Goal: Information Seeking & Learning: Find specific fact

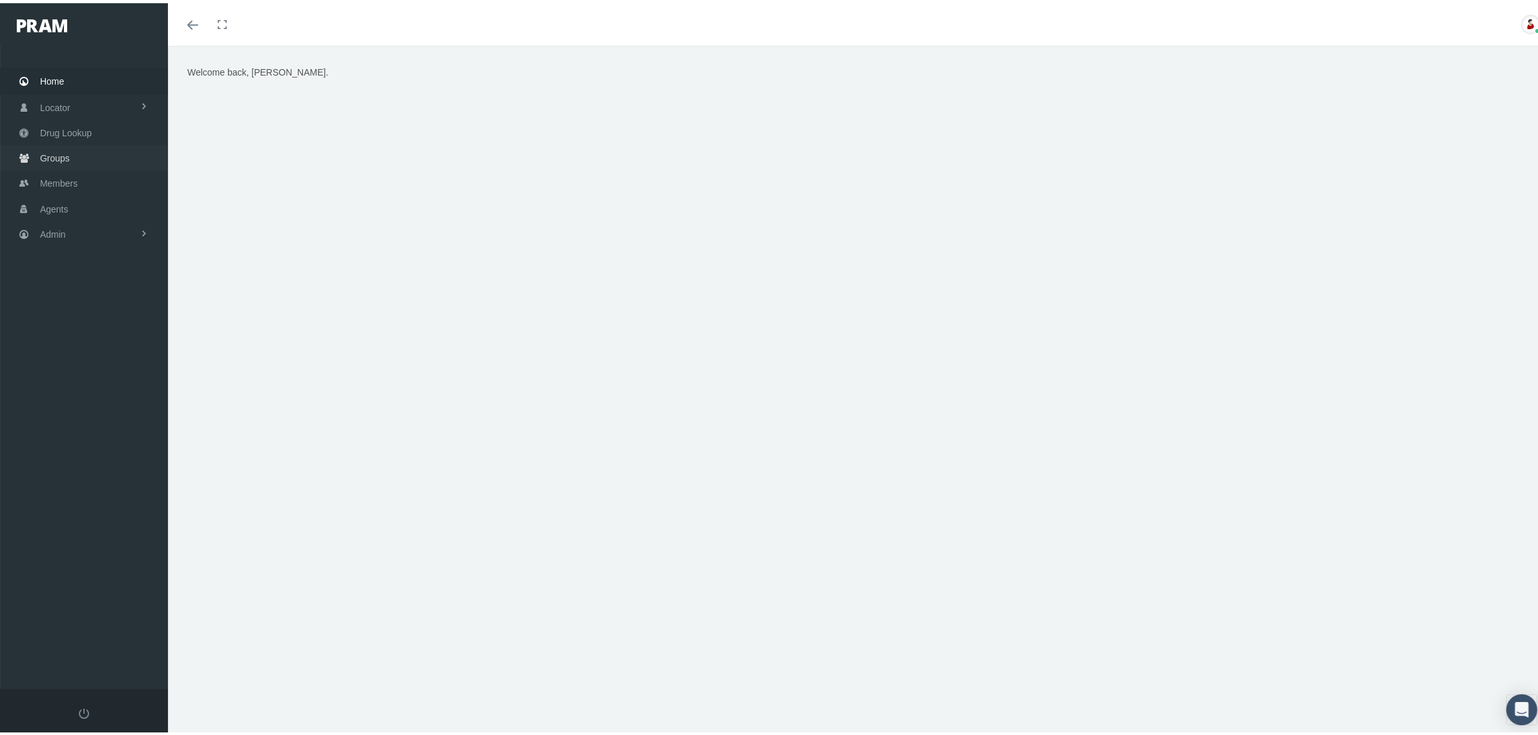
click at [50, 152] on span "Groups" at bounding box center [55, 155] width 30 height 25
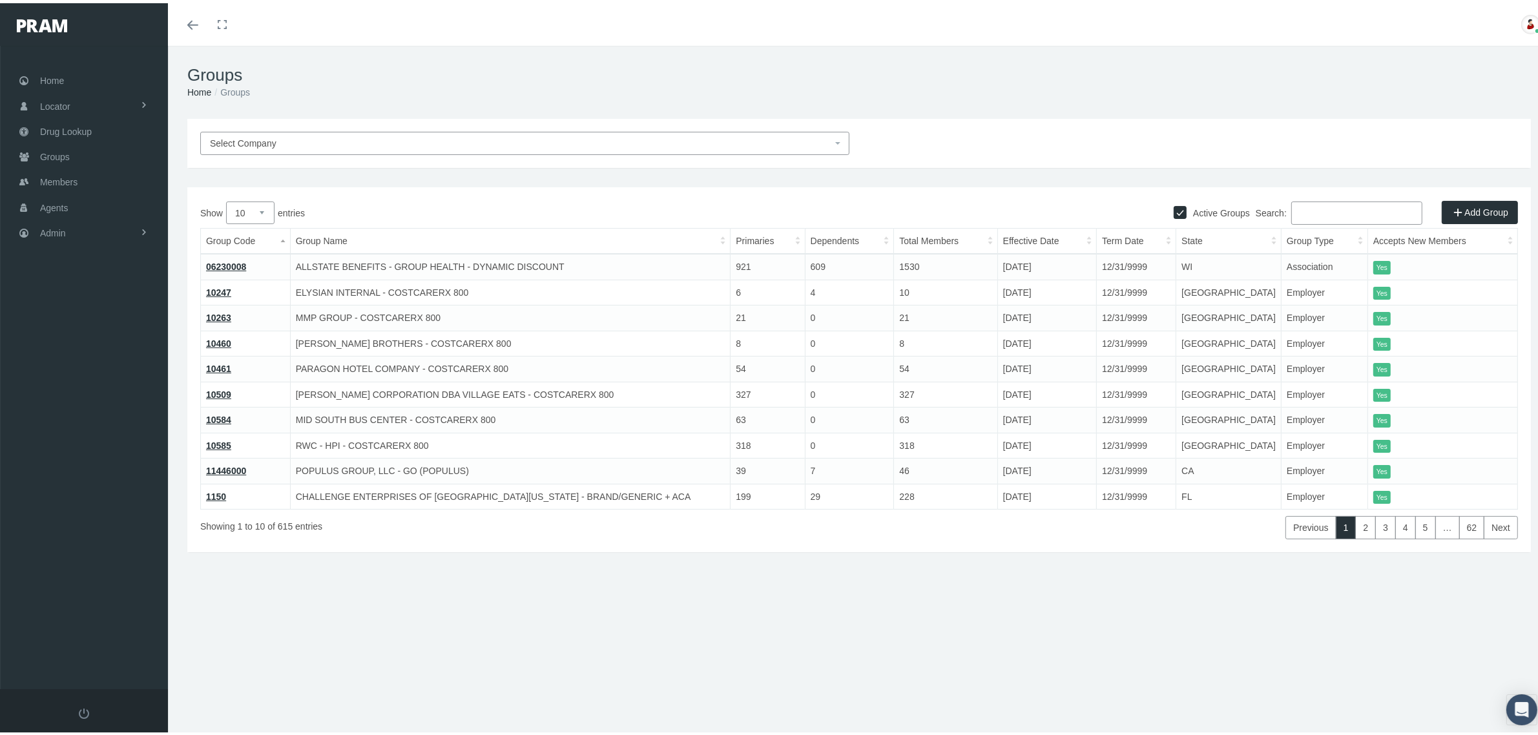
click at [1323, 207] on input "Search:" at bounding box center [1357, 209] width 131 height 23
paste input "10509"
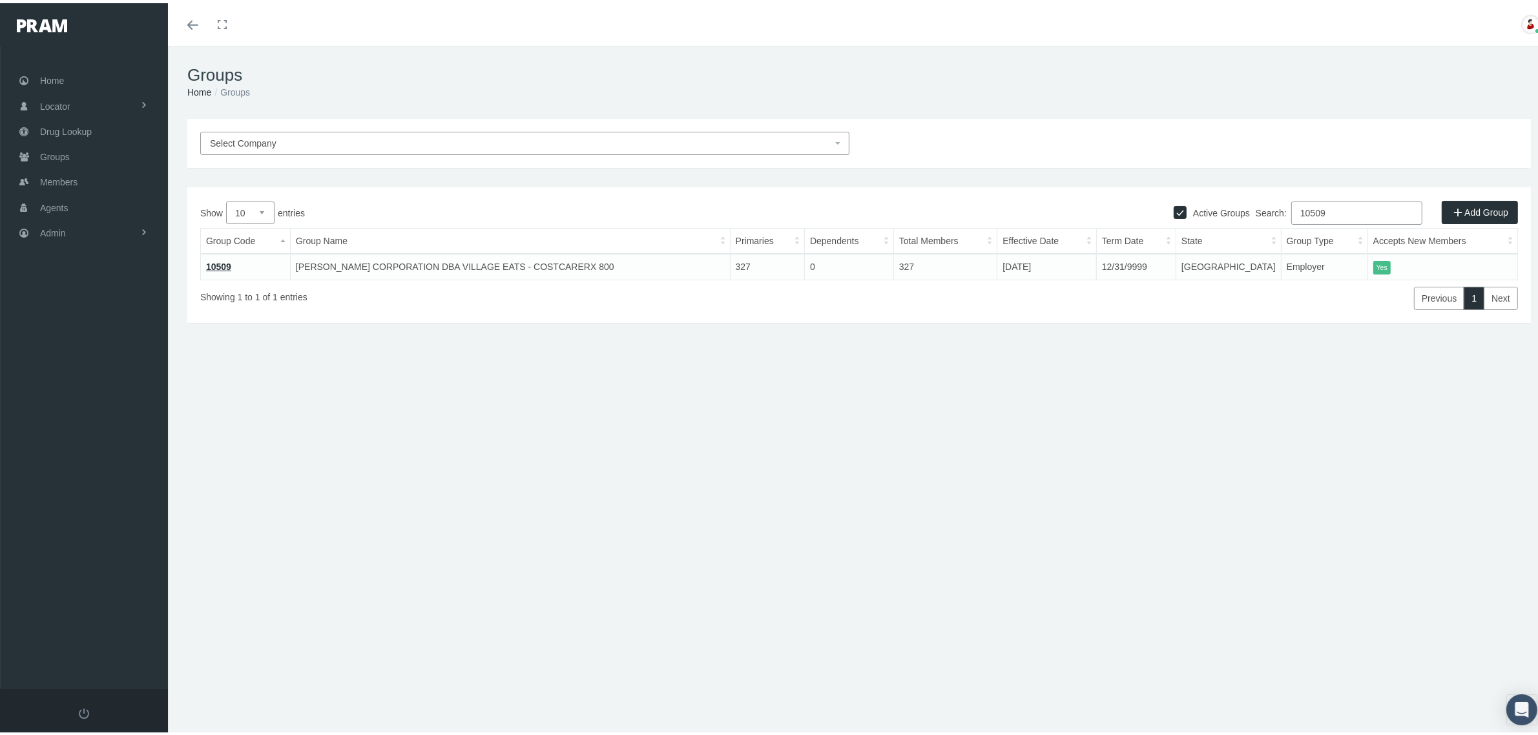
type input "10509"
click at [218, 260] on link "10509" at bounding box center [218, 263] width 25 height 10
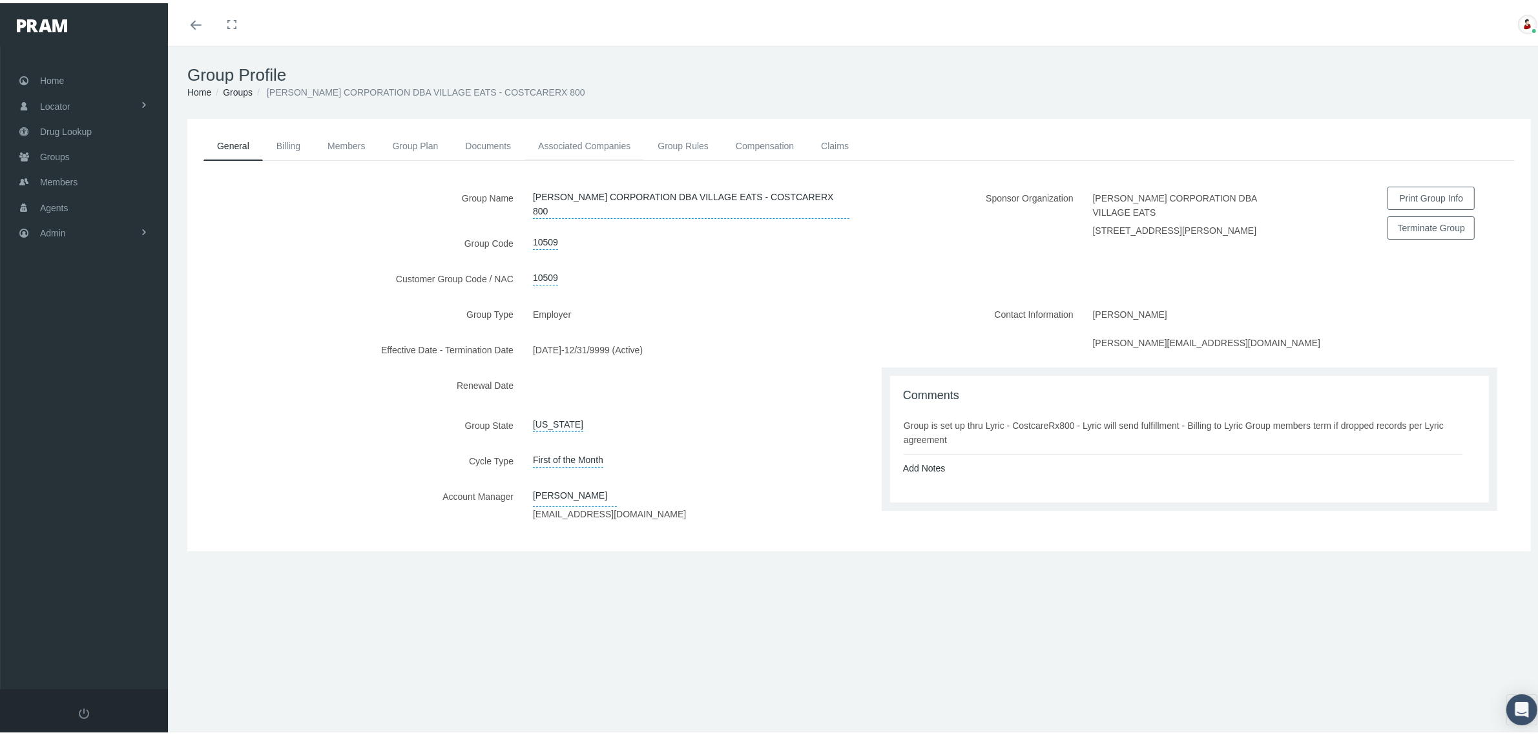
click at [614, 145] on link "Associated Companies" at bounding box center [585, 143] width 120 height 28
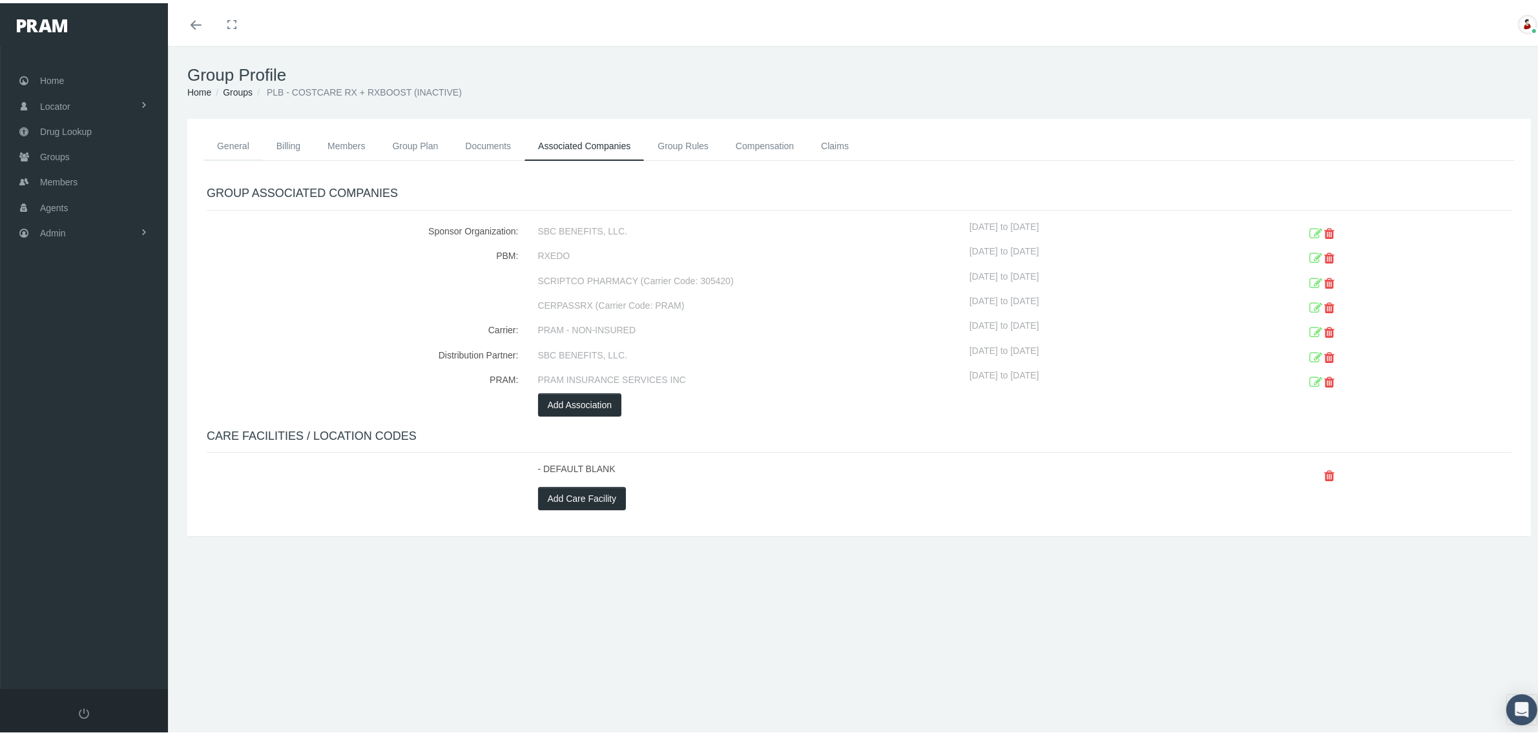
click at [234, 139] on link "General" at bounding box center [233, 143] width 59 height 28
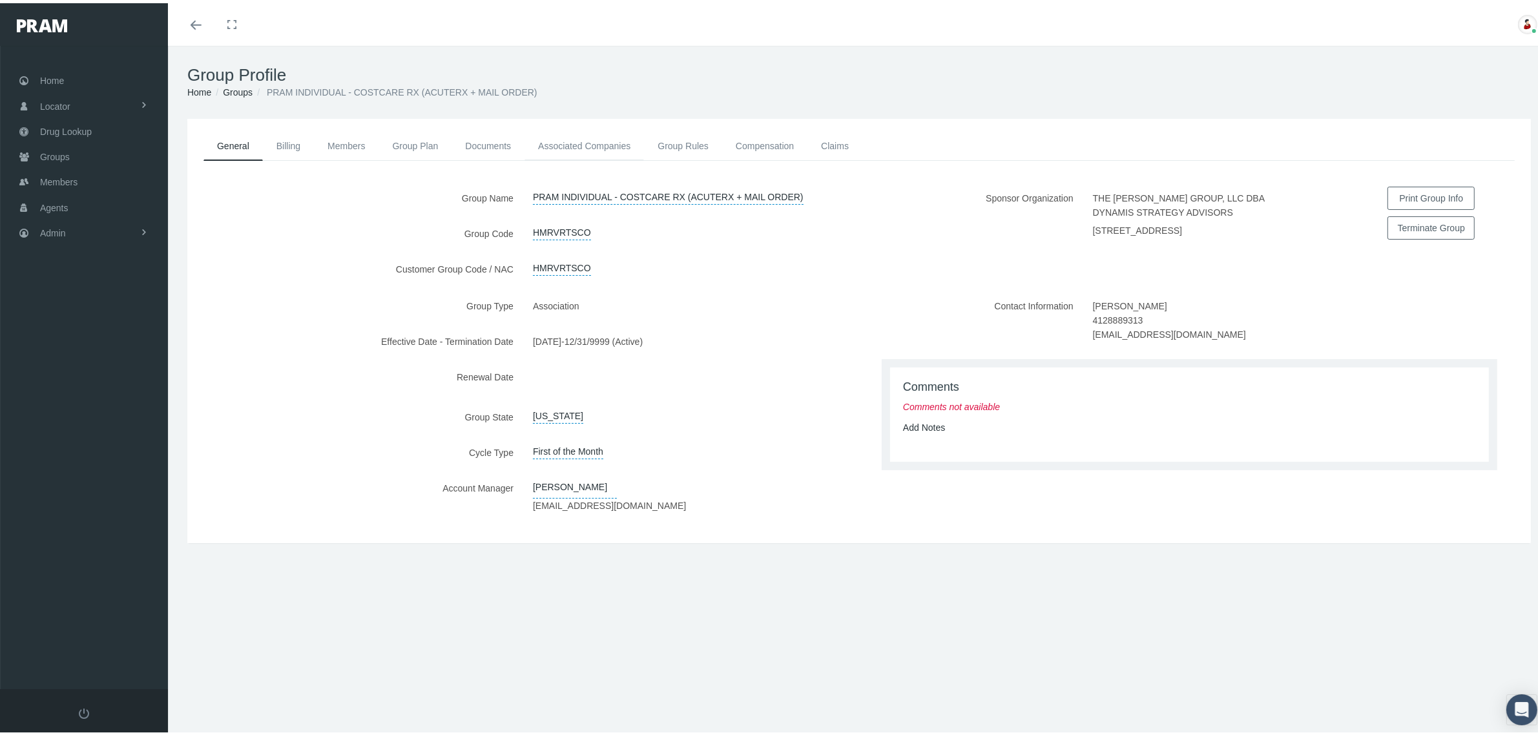
click at [612, 140] on link "Associated Companies" at bounding box center [585, 143] width 120 height 28
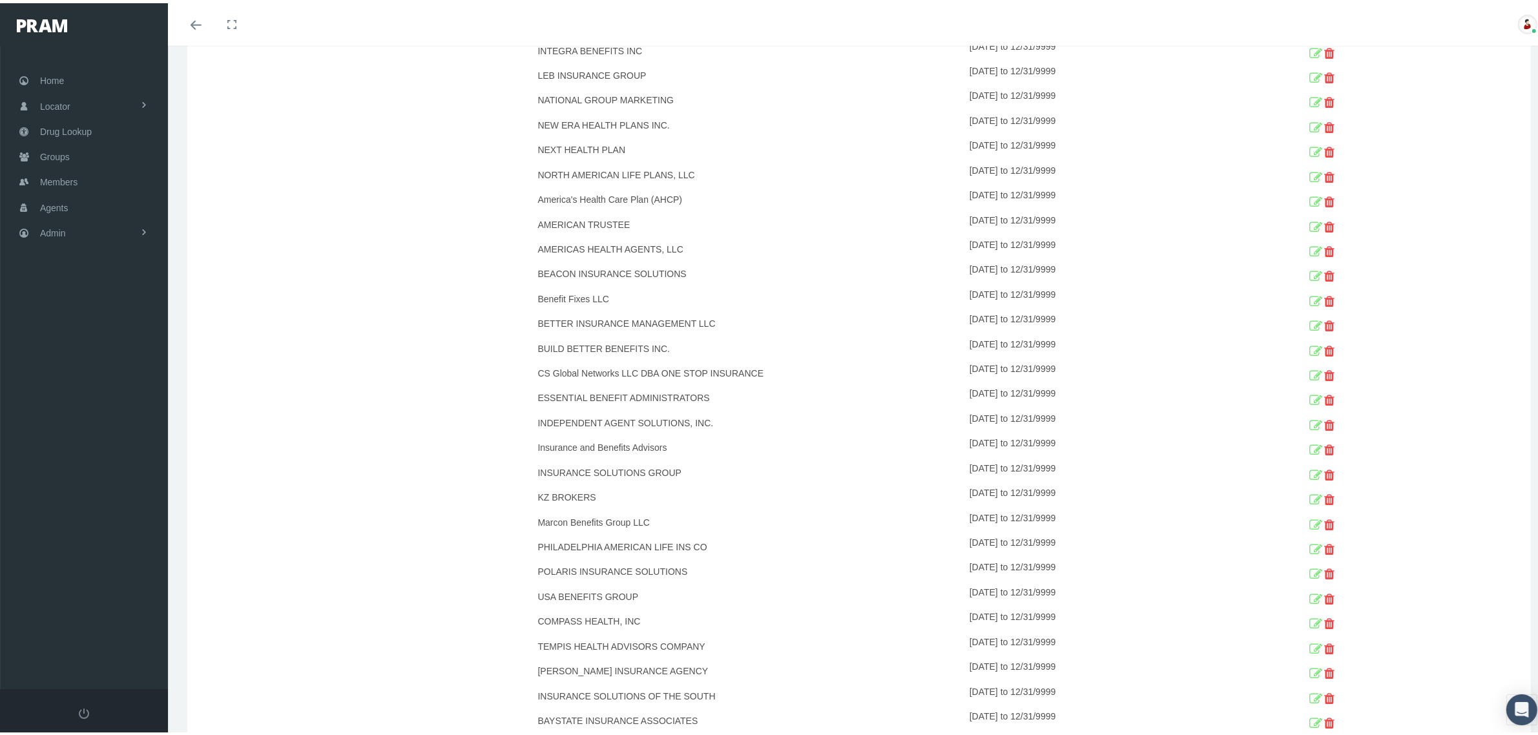
scroll to position [793, 0]
